Goal: Information Seeking & Learning: Learn about a topic

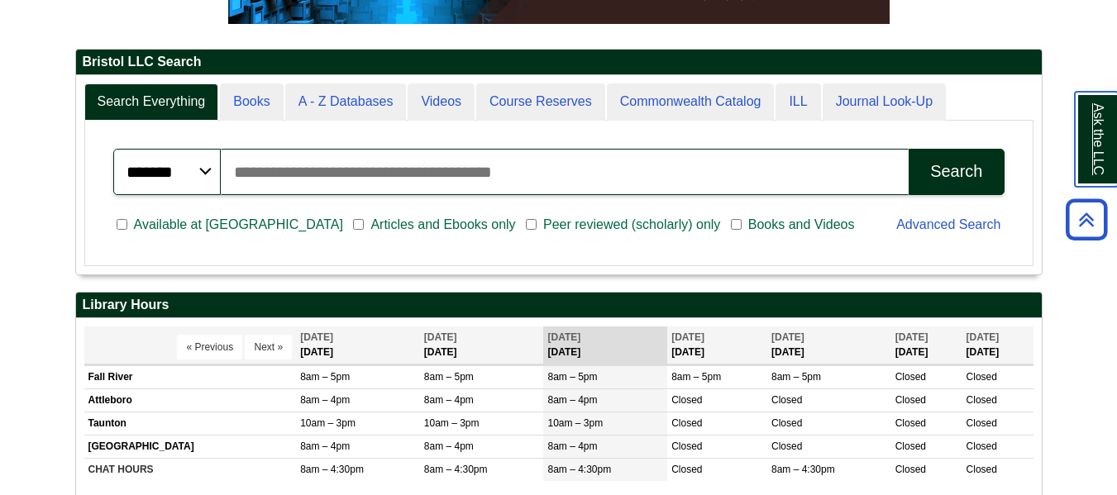
click at [1110, 140] on link "Ask the LLC" at bounding box center [1096, 139] width 43 height 95
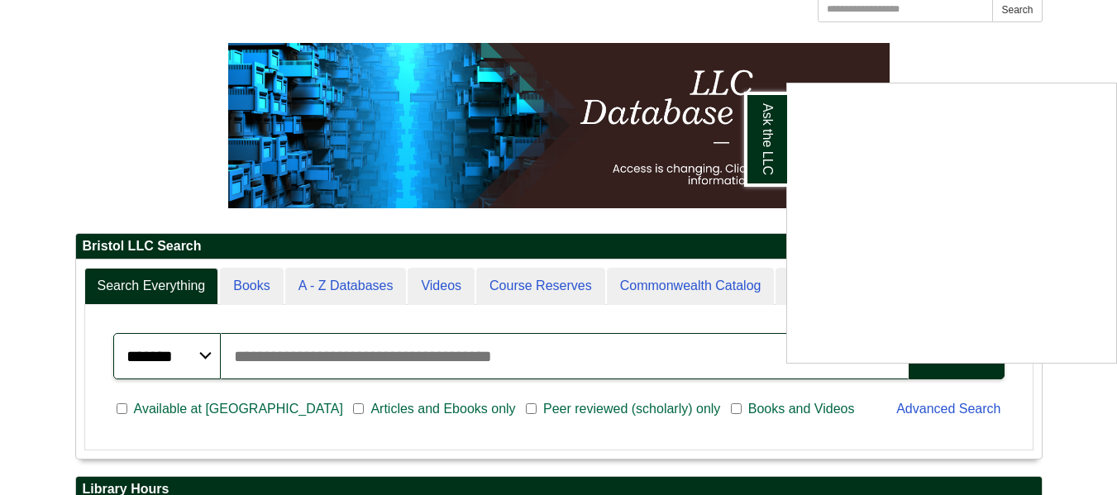
scroll to position [184, 0]
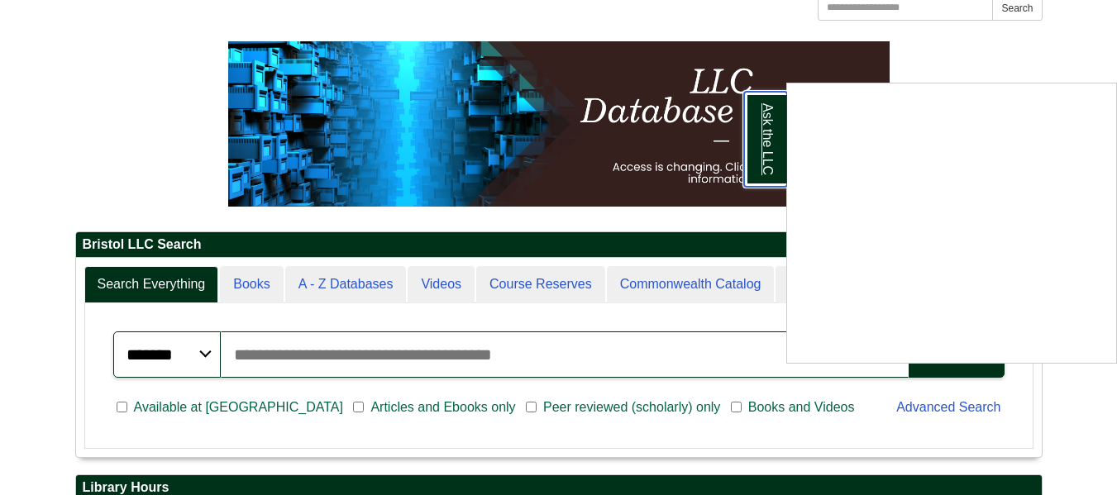
click at [764, 122] on link "Ask the LLC" at bounding box center [765, 139] width 43 height 95
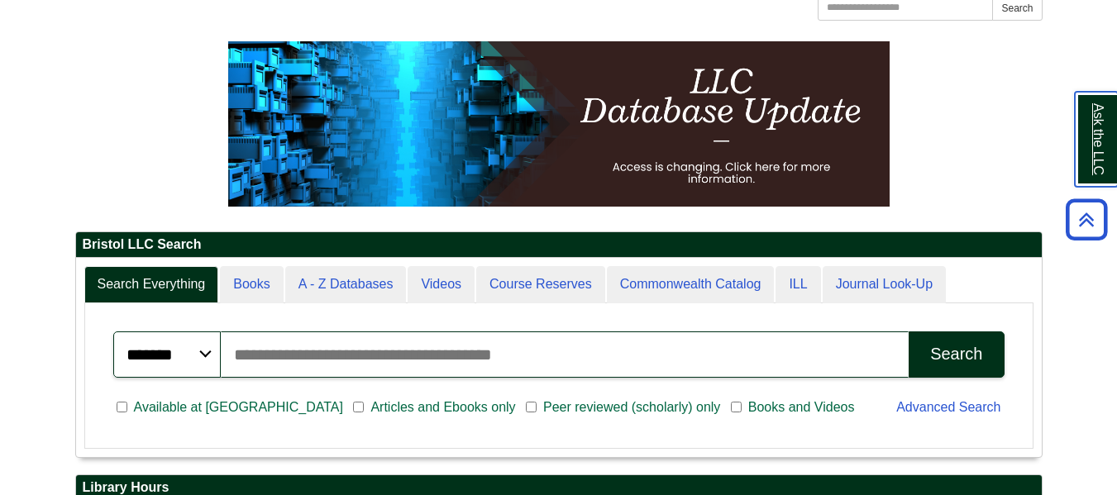
scroll to position [0, 0]
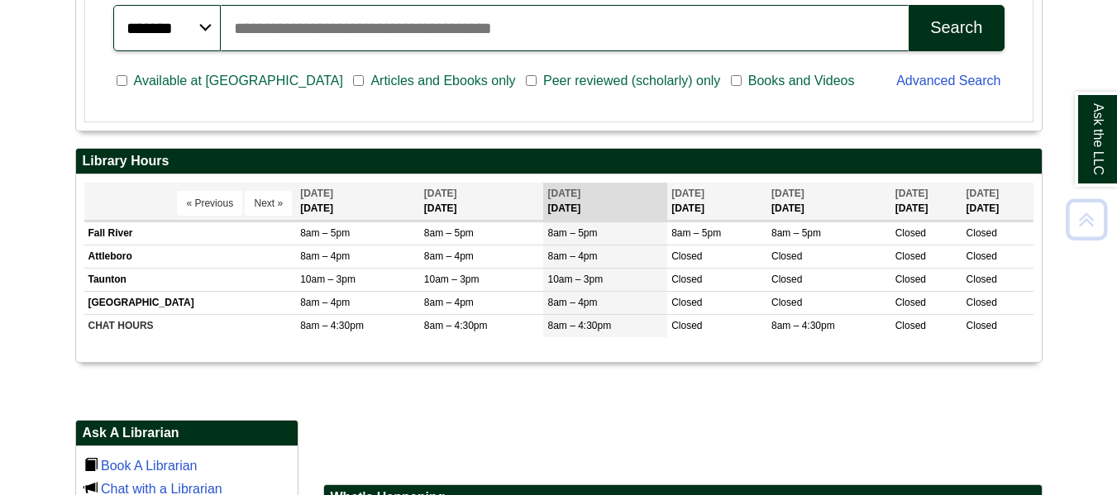
scroll to position [511, 0]
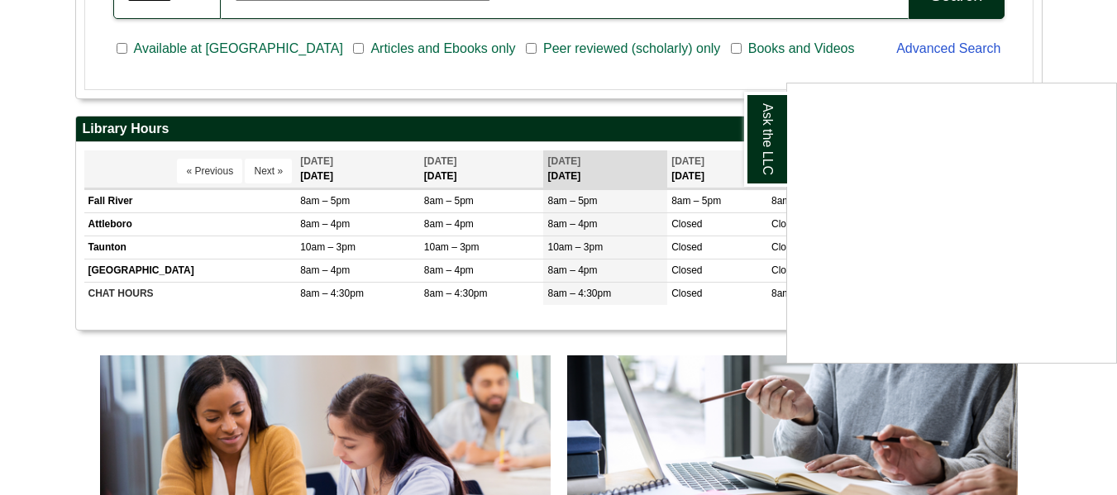
scroll to position [513, 0]
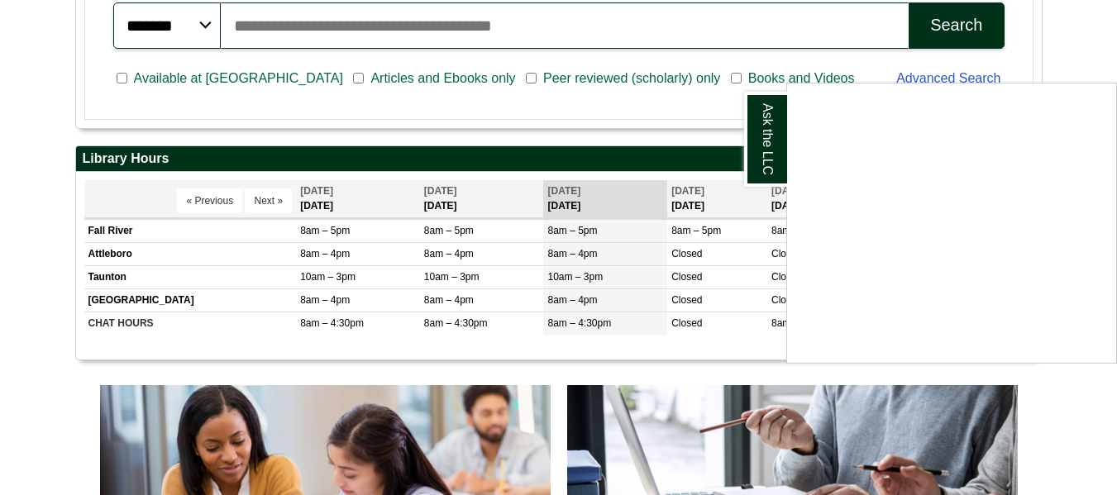
click at [1103, 11] on div "Ask the LLC" at bounding box center [558, 247] width 1117 height 495
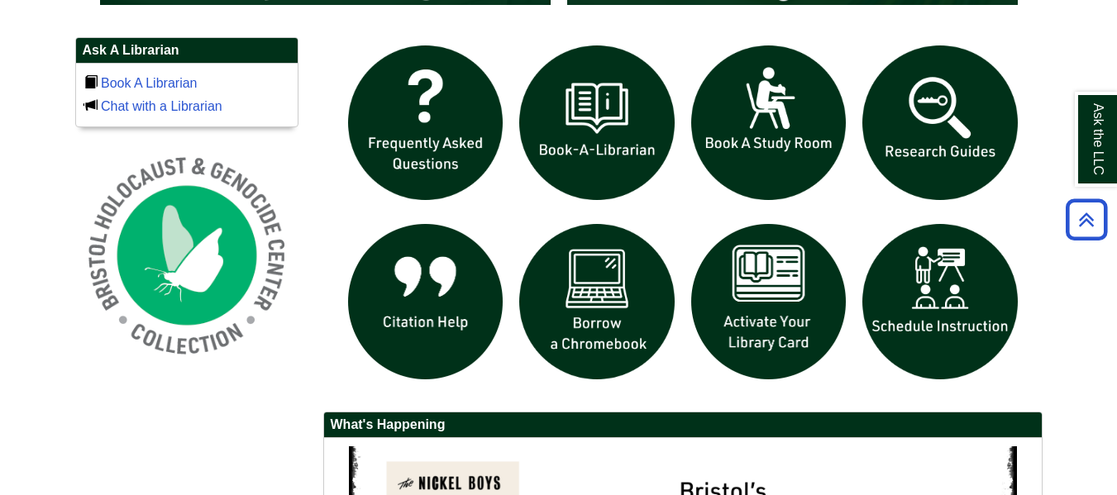
scroll to position [1125, 0]
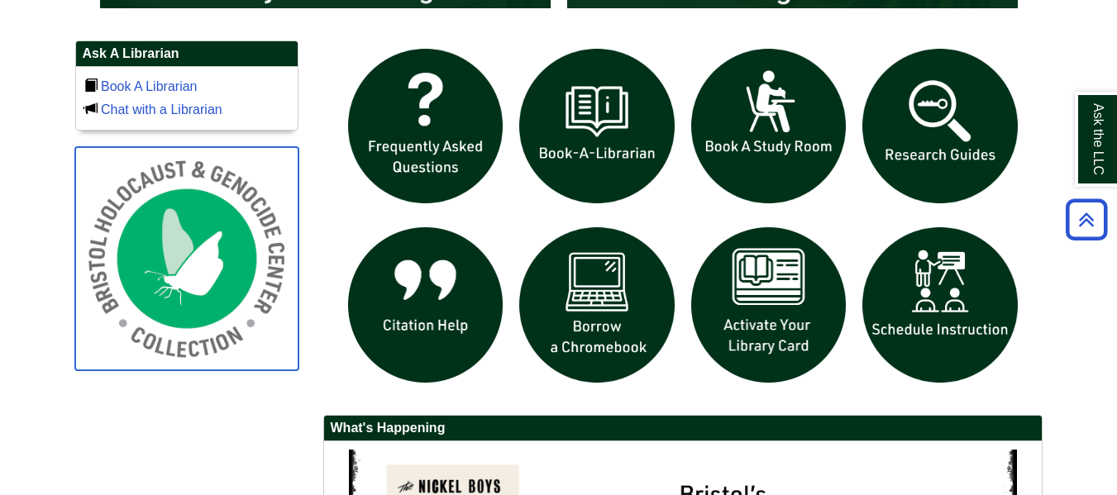
click at [206, 269] on img at bounding box center [186, 258] width 223 height 223
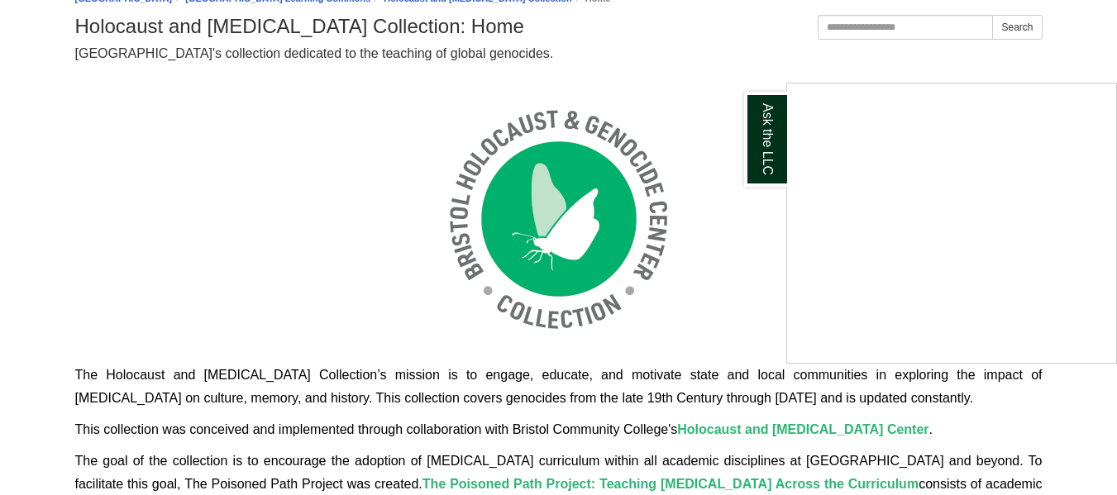
scroll to position [212, 0]
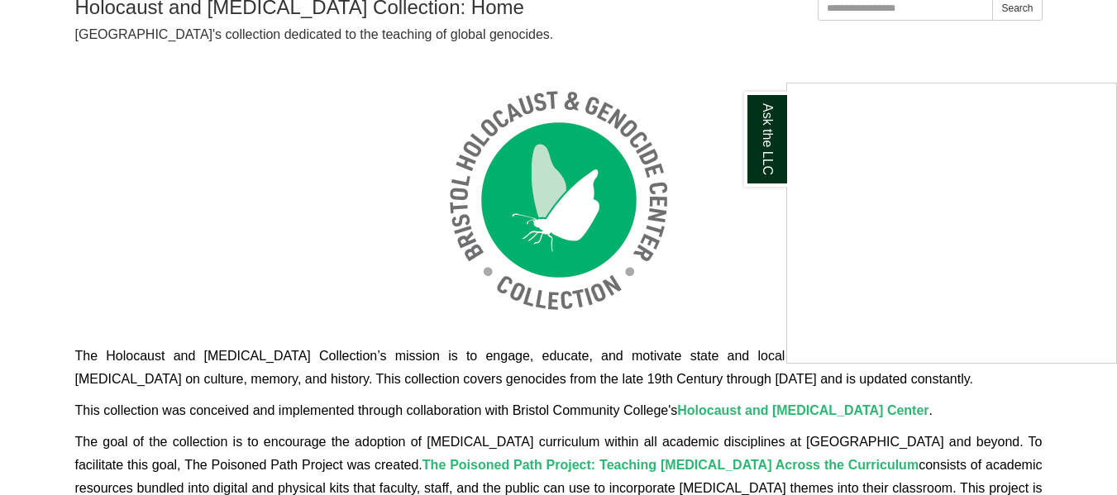
click at [767, 58] on div "Ask the LLC" at bounding box center [558, 247] width 1117 height 495
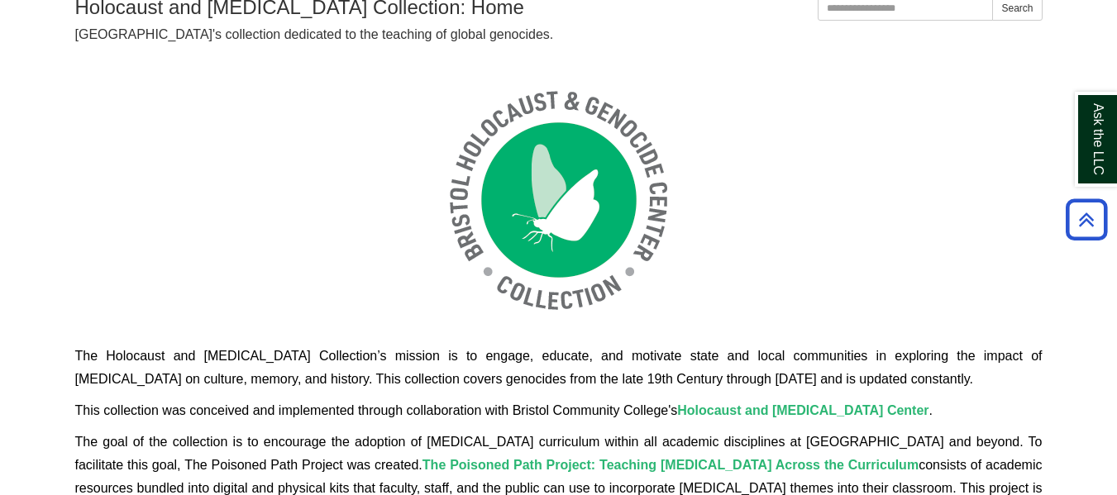
drag, startPoint x: 726, startPoint y: 351, endPoint x: 903, endPoint y: 411, distance: 187.0
click at [903, 411] on div "The Holocaust and [MEDICAL_DATA] Collection’s mission is to engage, educate, an…" at bounding box center [559, 326] width 968 height 525
click at [903, 390] on p "The Holocaust and [MEDICAL_DATA] Collection’s mission is to engage, educate, an…" at bounding box center [559, 368] width 968 height 46
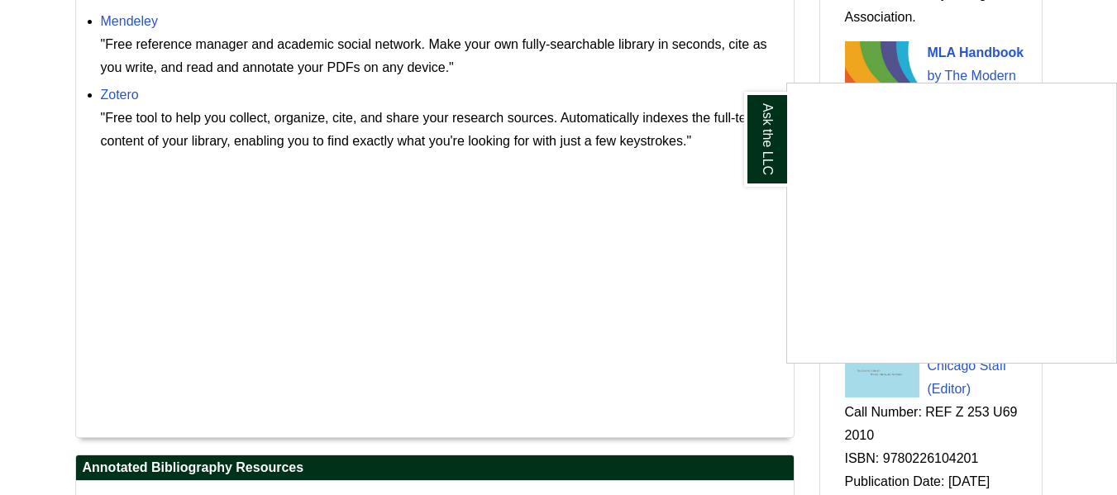
scroll to position [1929, 0]
